Goal: Navigation & Orientation: Find specific page/section

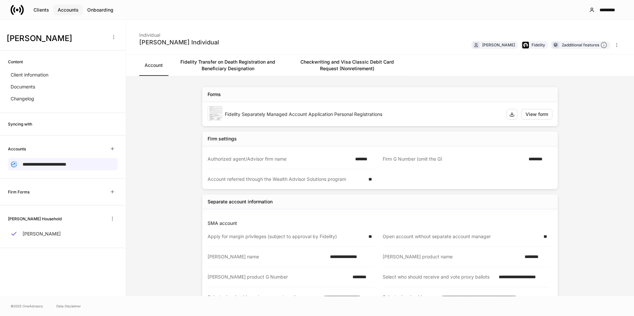
click at [72, 9] on div "Accounts" at bounding box center [68, 10] width 21 height 7
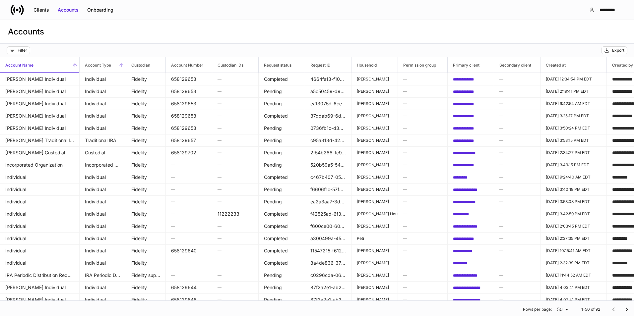
click at [116, 63] on span "Account Type" at bounding box center [103, 64] width 46 height 15
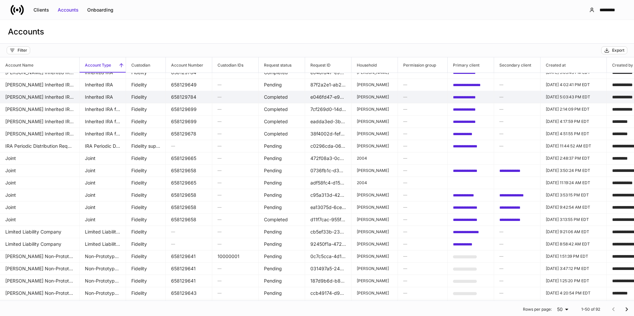
scroll to position [390, 0]
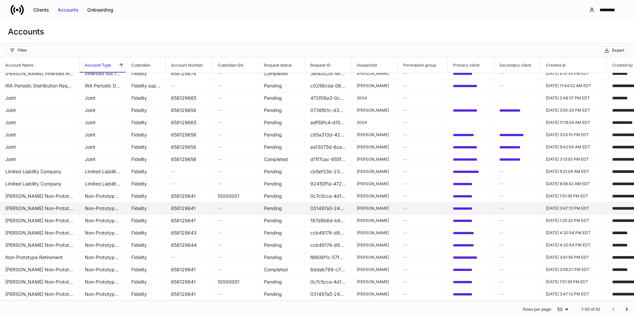
click at [105, 202] on td "Non-Prototype Retirement" at bounding box center [103, 208] width 46 height 13
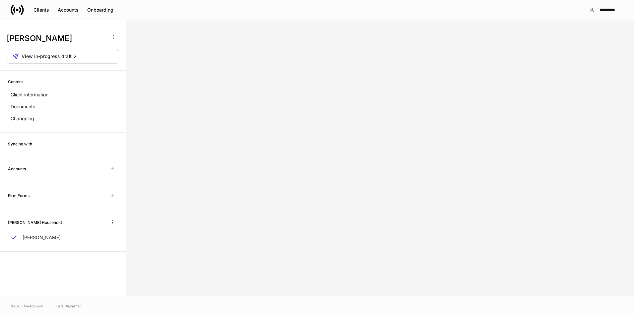
click at [20, 170] on h6 "Accounts" at bounding box center [17, 169] width 18 height 6
click at [53, 164] on div "Accounts" at bounding box center [63, 168] width 110 height 11
click at [66, 54] on span "View in-progress draft" at bounding box center [47, 56] width 50 height 7
click at [69, 9] on div "Accounts" at bounding box center [68, 10] width 21 height 7
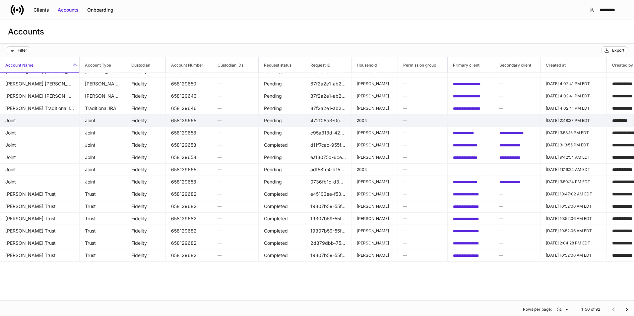
scroll to position [133, 0]
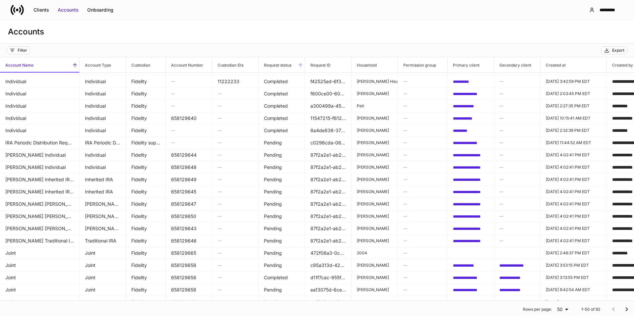
click at [274, 71] on span "Request status" at bounding box center [281, 64] width 46 height 15
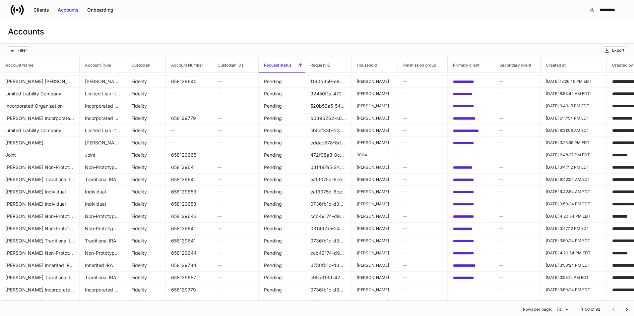
click at [274, 69] on span "Request status" at bounding box center [281, 64] width 46 height 15
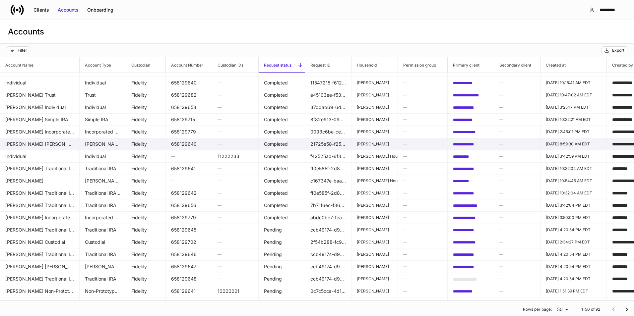
scroll to position [331, 0]
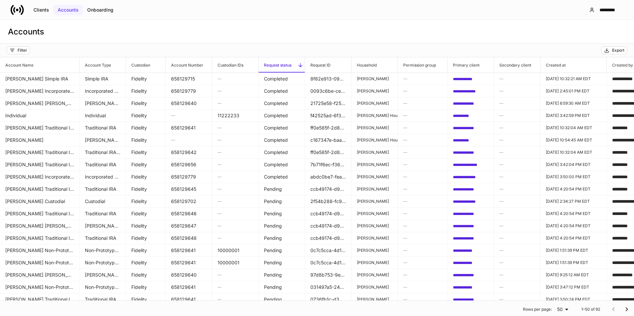
click at [70, 11] on div "Accounts" at bounding box center [68, 10] width 21 height 7
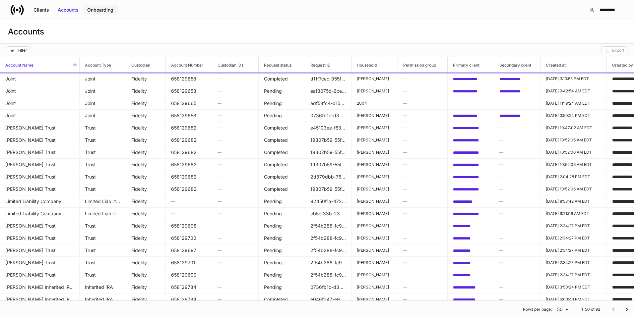
click at [101, 9] on div "Onboarding" at bounding box center [100, 10] width 26 height 7
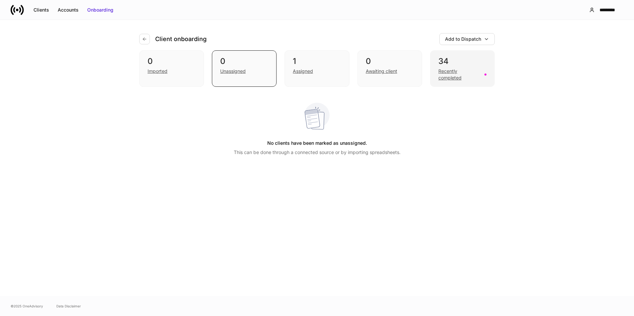
click at [444, 77] on div "Recently completed" at bounding box center [459, 74] width 42 height 13
